Goal: Task Accomplishment & Management: Complete application form

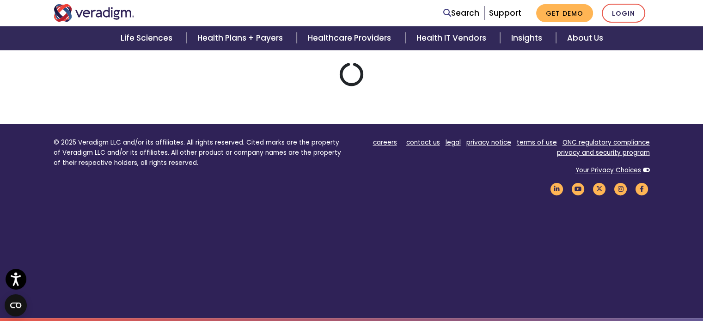
scroll to position [34, 0]
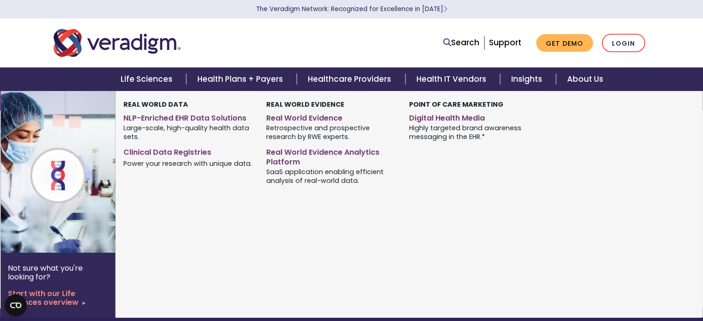
click at [94, 154] on img at bounding box center [74, 172] width 149 height 162
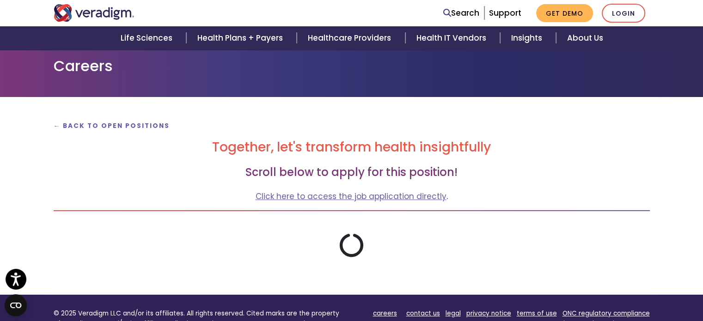
scroll to position [34, 0]
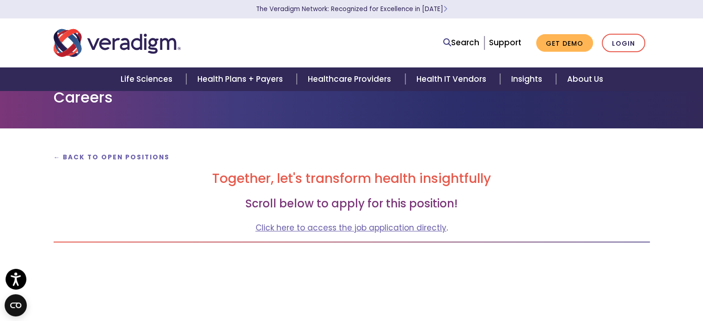
scroll to position [46, 0]
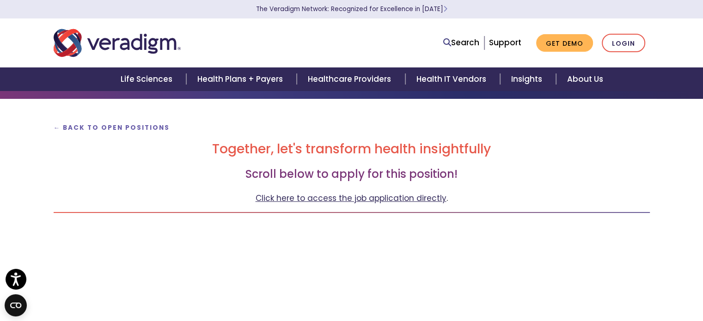
click at [354, 199] on link "Click here to access the job application directly" at bounding box center [351, 198] width 191 height 11
